Goal: Browse casually: Explore the website without a specific task or goal

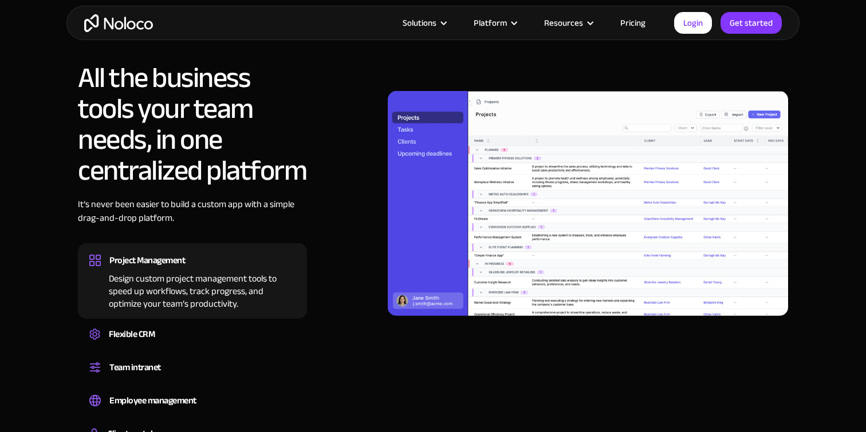
scroll to position [803, 0]
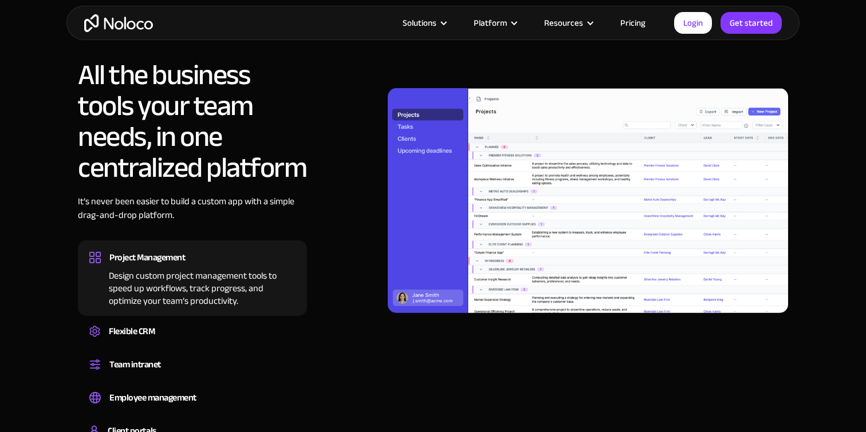
click at [133, 333] on div "Flexible CRM" at bounding box center [132, 331] width 46 height 17
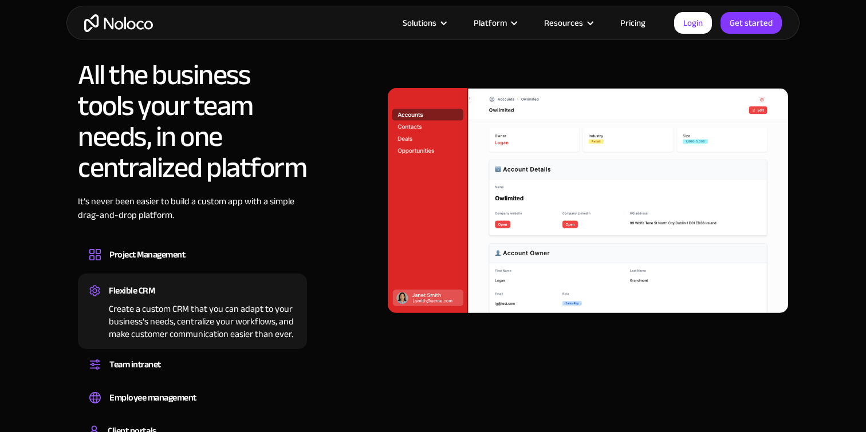
click at [139, 367] on div "Team intranet" at bounding box center [135, 364] width 52 height 17
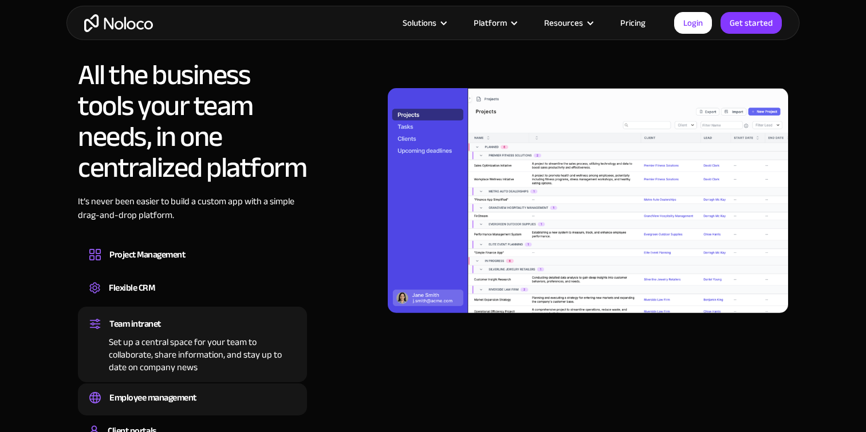
drag, startPoint x: 0, startPoint y: 0, endPoint x: 141, endPoint y: 386, distance: 411.0
click at [141, 386] on div "Employee management Easily manage employee information, track performance, and …" at bounding box center [192, 400] width 229 height 32
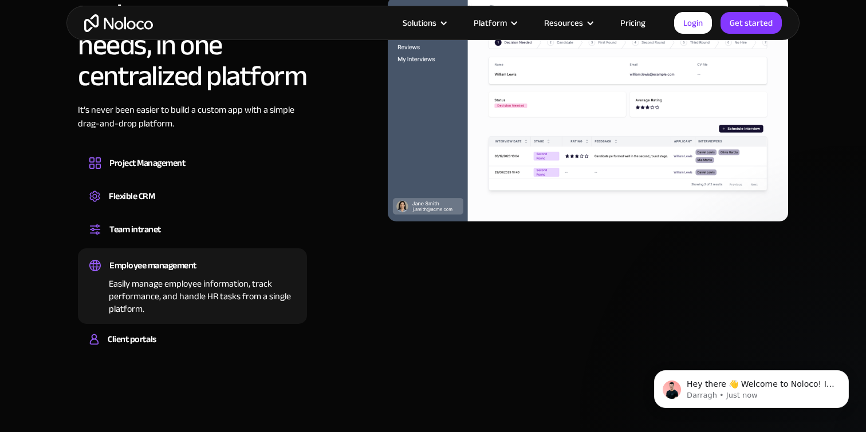
scroll to position [0, 0]
click at [162, 339] on div "Client portals" at bounding box center [192, 339] width 206 height 17
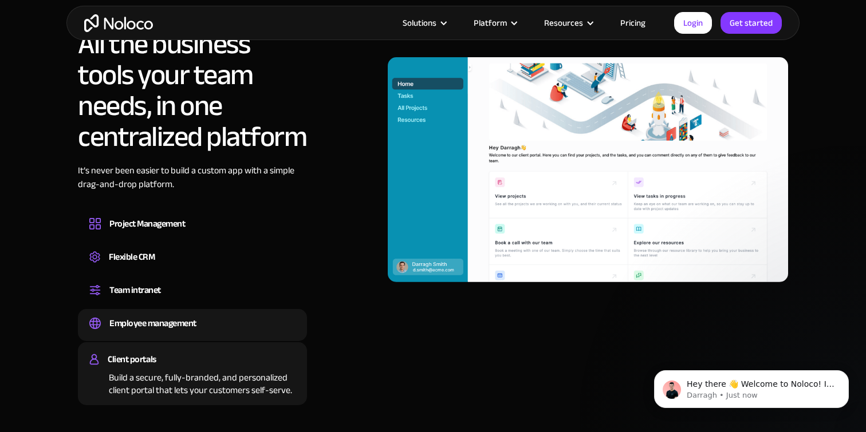
scroll to position [832, 0]
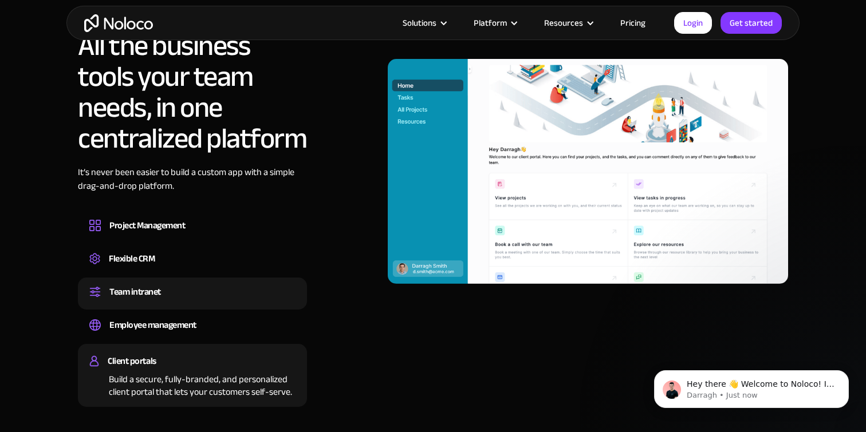
drag, startPoint x: 141, startPoint y: 386, endPoint x: 174, endPoint y: 286, distance: 105.4
click at [174, 286] on div "Team intranet" at bounding box center [192, 291] width 206 height 17
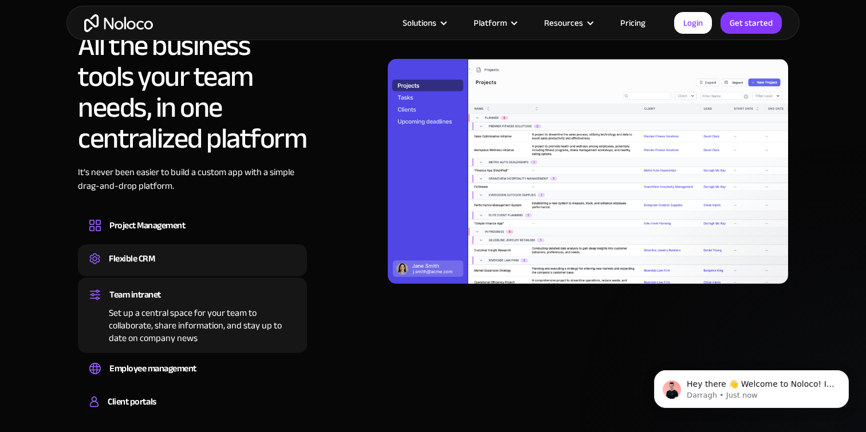
drag, startPoint x: 174, startPoint y: 286, endPoint x: 180, endPoint y: 256, distance: 29.8
click at [180, 256] on div "Flexible CRM" at bounding box center [192, 258] width 206 height 17
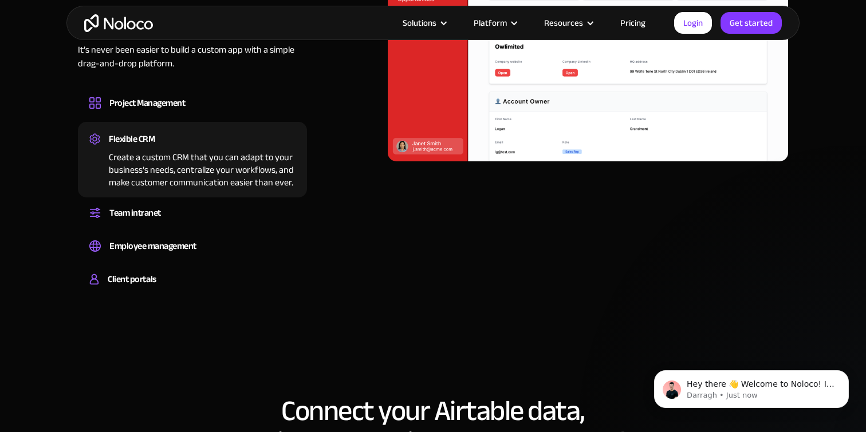
scroll to position [827, 0]
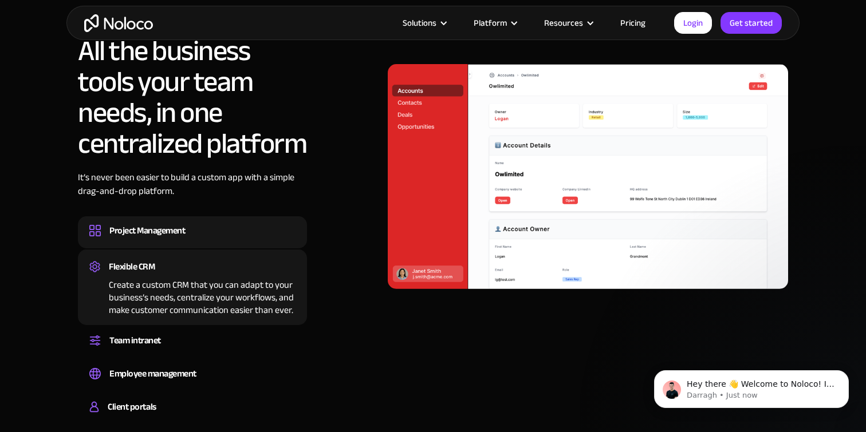
drag, startPoint x: 180, startPoint y: 256, endPoint x: 181, endPoint y: 223, distance: 33.2
click at [181, 223] on div "Project Management" at bounding box center [147, 230] width 76 height 17
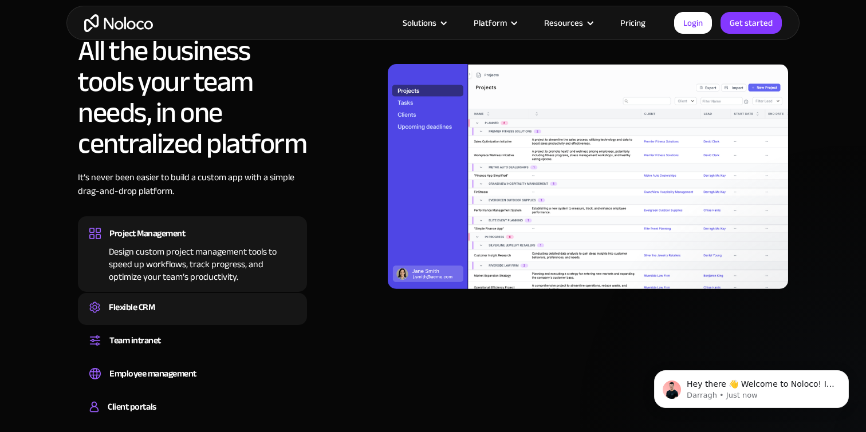
drag, startPoint x: 181, startPoint y: 223, endPoint x: 174, endPoint y: 318, distance: 95.3
click at [174, 318] on div "Create a custom CRM that you can adapt to your business’s needs, centralize you…" at bounding box center [192, 317] width 206 height 3
